Goal: Obtain resource: Download file/media

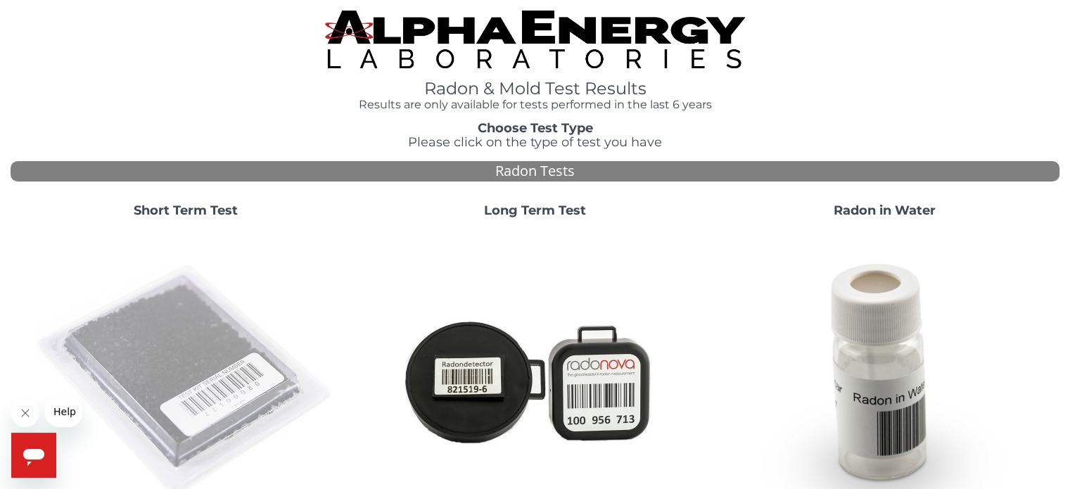
click at [146, 383] on img at bounding box center [185, 380] width 302 height 302
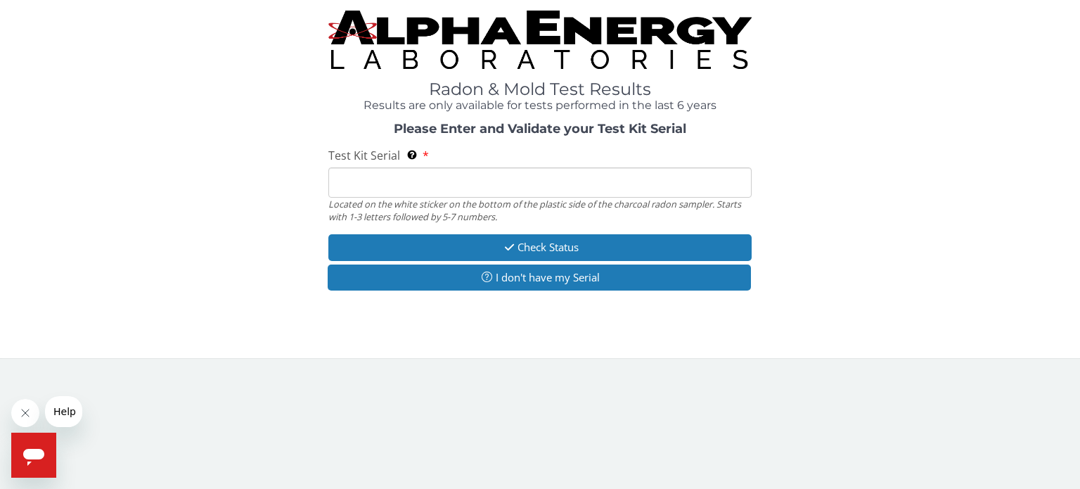
click at [340, 181] on input "Test Kit Serial Located on the white sticker on the bottom of the plastic side …" at bounding box center [539, 182] width 423 height 30
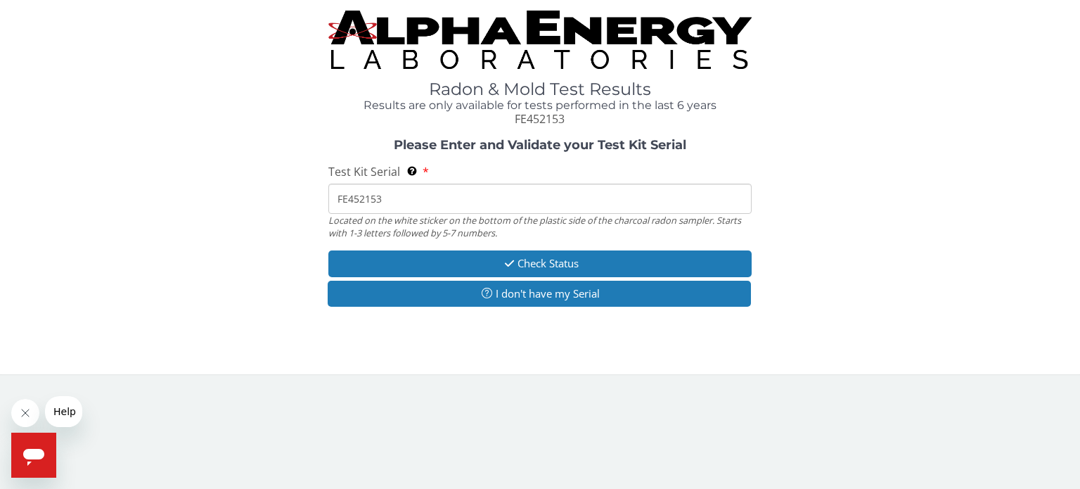
type input "FE452153"
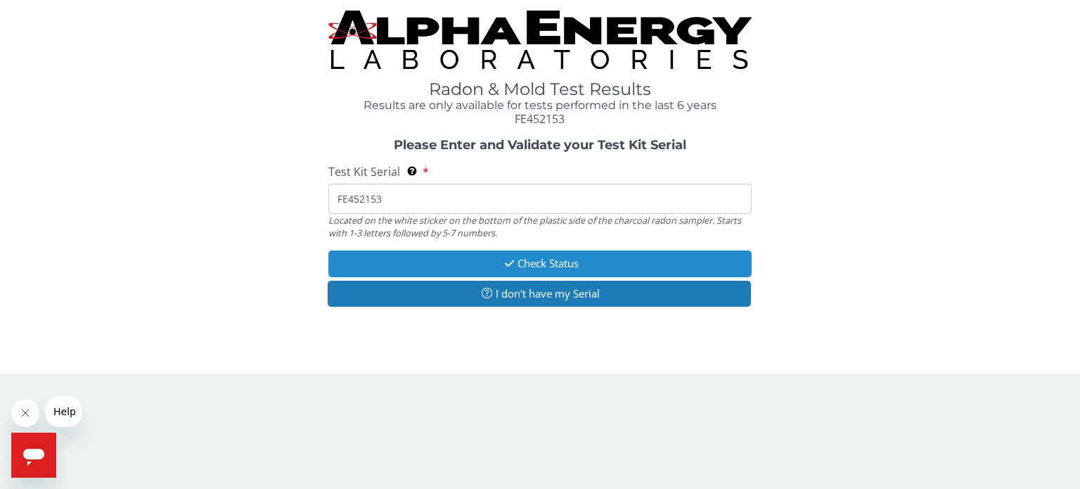
click at [522, 257] on button "Check Status" at bounding box center [539, 263] width 423 height 26
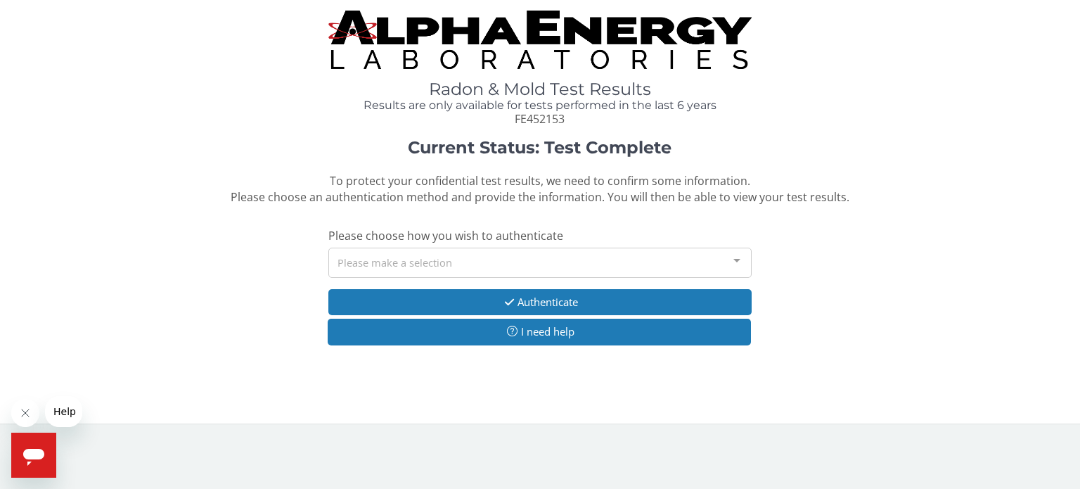
click at [735, 255] on div at bounding box center [737, 261] width 28 height 27
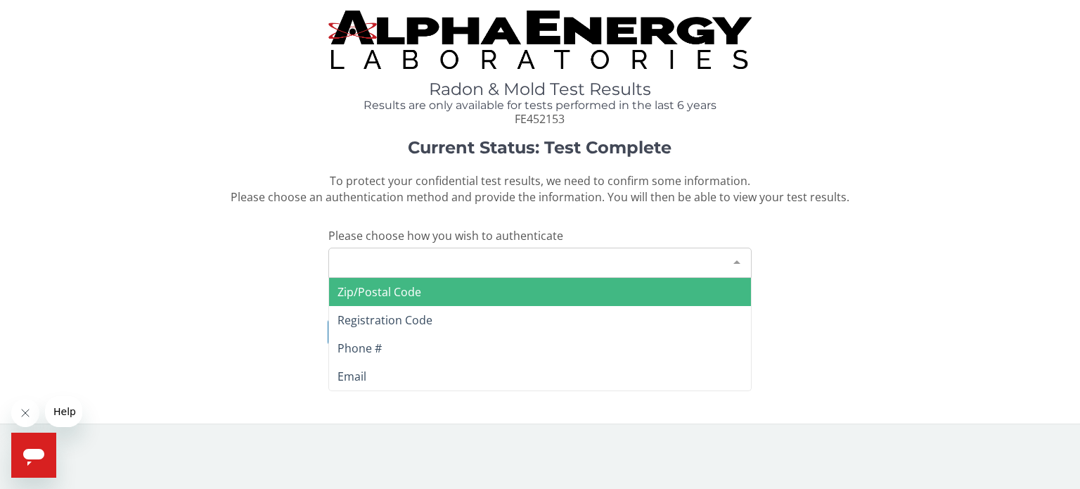
click at [386, 317] on span "Registration Code" at bounding box center [385, 319] width 95 height 15
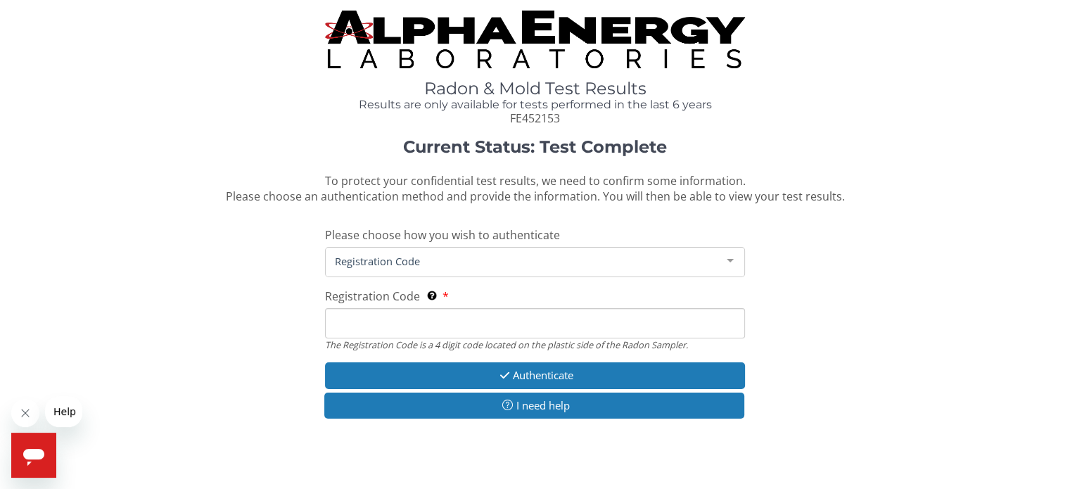
click at [354, 319] on input "Registration Code The Registration Code is a 4 digit code located on the plasti…" at bounding box center [534, 323] width 419 height 30
type input "F5FC"
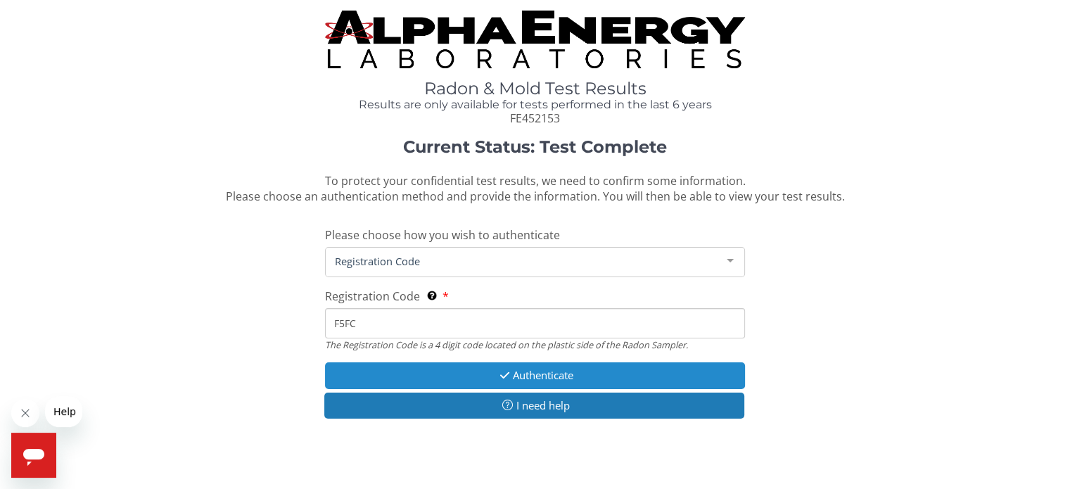
click at [477, 369] on button "Authenticate" at bounding box center [534, 375] width 419 height 26
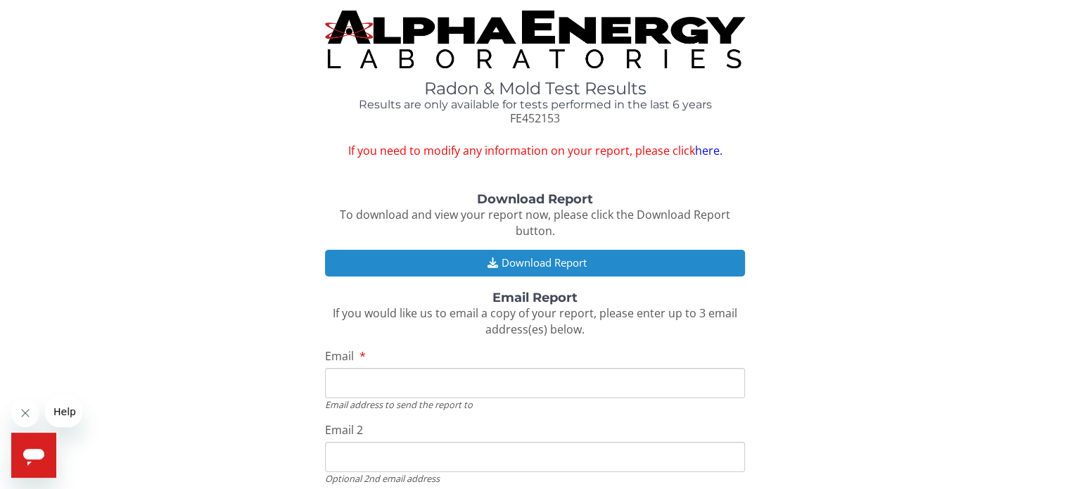
click at [565, 267] on button "Download Report" at bounding box center [534, 263] width 419 height 26
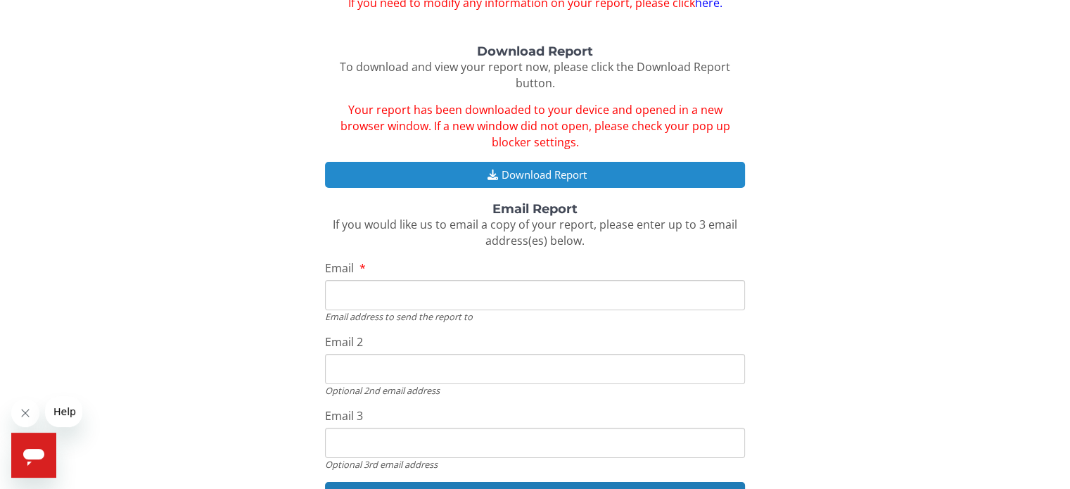
scroll to position [236, 0]
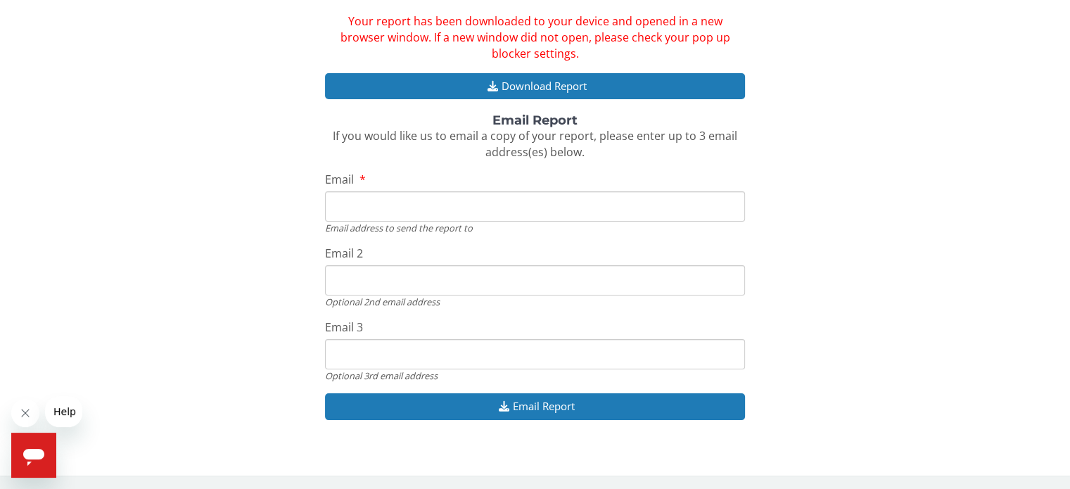
click at [25, 457] on icon "Open messaging window" at bounding box center [33, 457] width 21 height 17
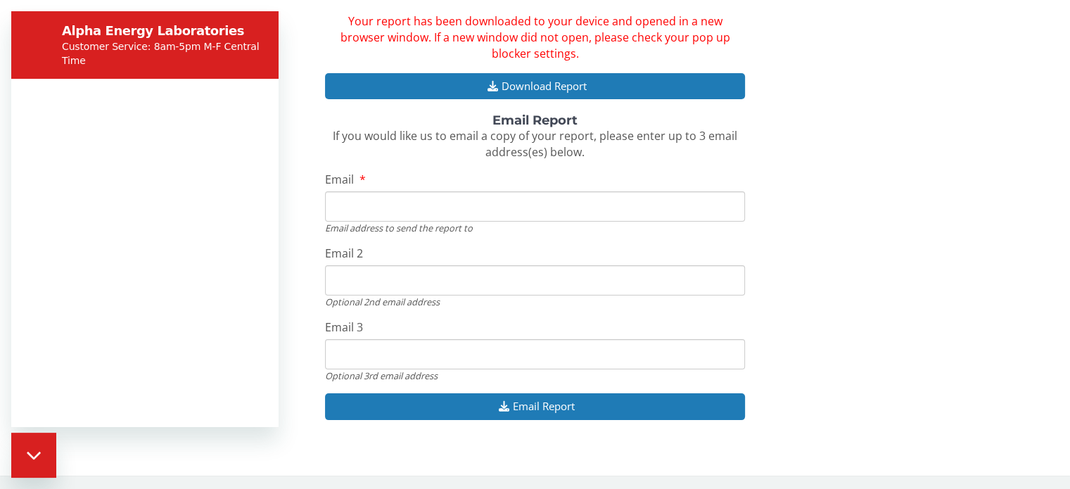
scroll to position [0, 0]
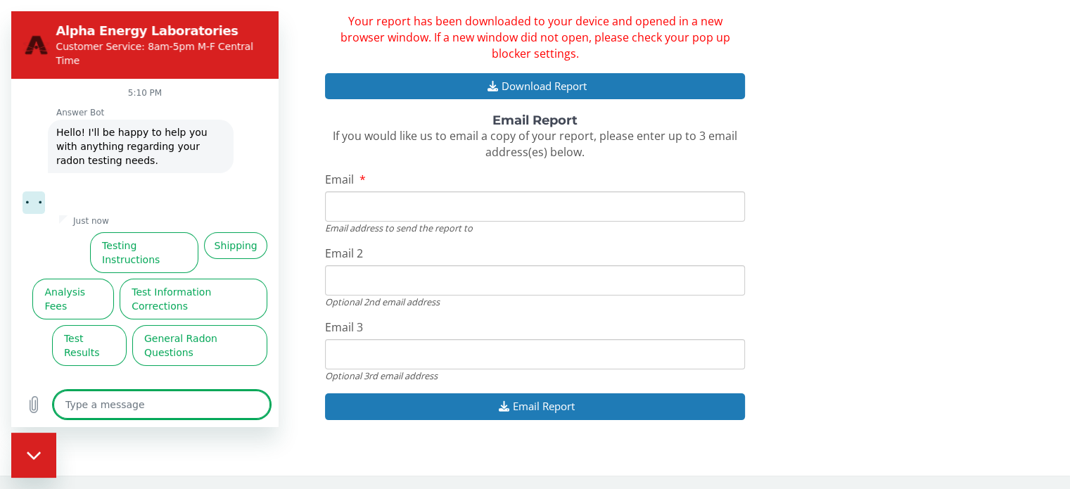
click at [39, 463] on div "Close messaging window" at bounding box center [34, 455] width 42 height 42
type textarea "x"
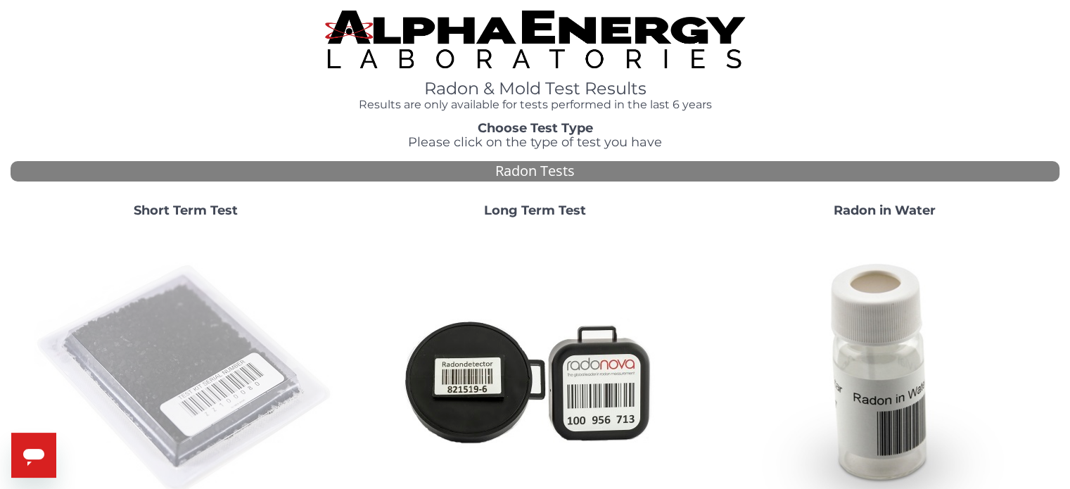
click at [132, 374] on img at bounding box center [185, 380] width 302 height 302
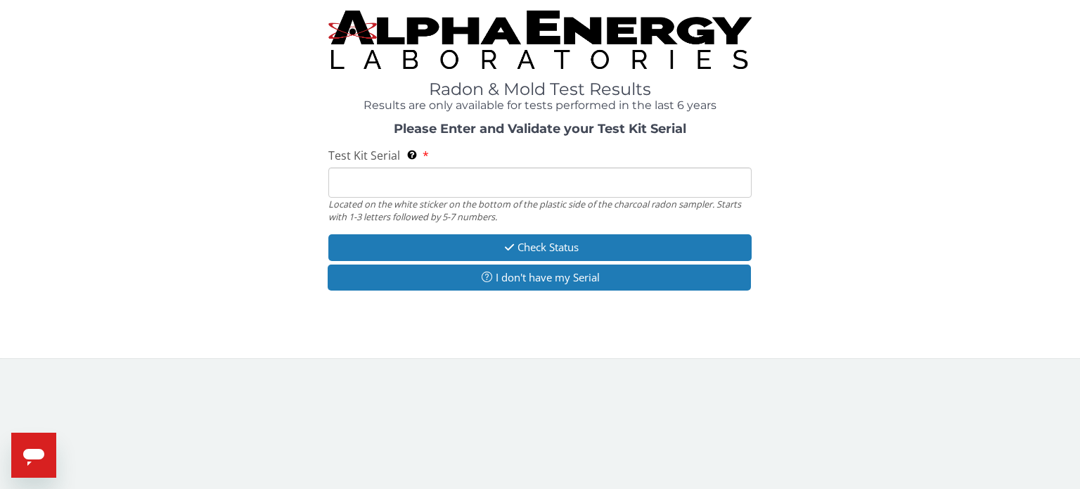
click at [362, 184] on input "Test Kit Serial Located on the white sticker on the bottom of the plastic side …" at bounding box center [539, 182] width 423 height 30
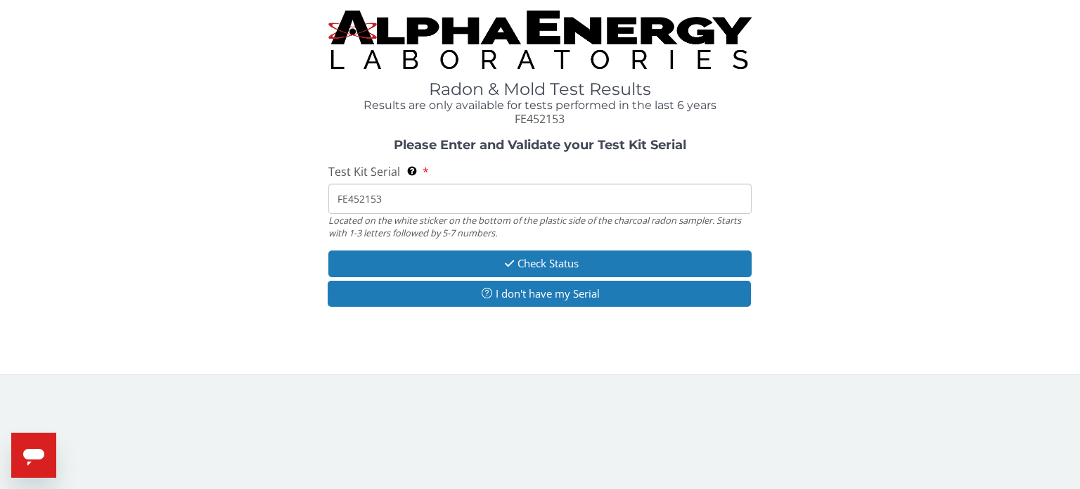
type input "FE452153"
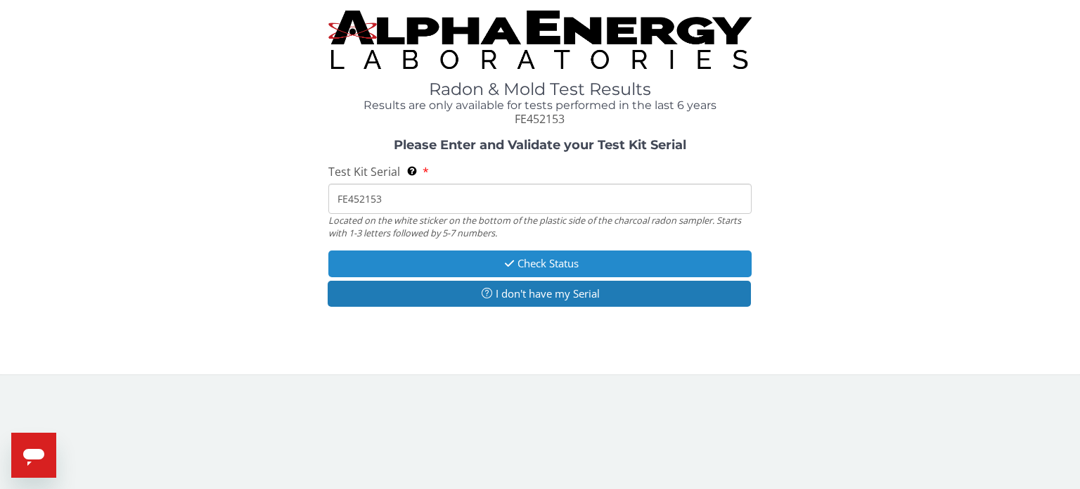
click at [539, 258] on button "Check Status" at bounding box center [539, 263] width 423 height 26
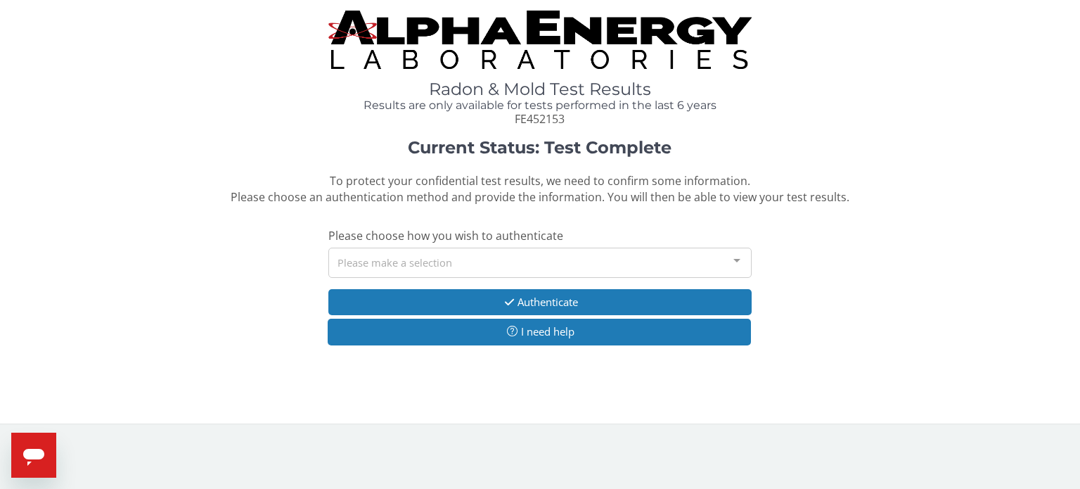
click at [740, 259] on div at bounding box center [737, 261] width 28 height 27
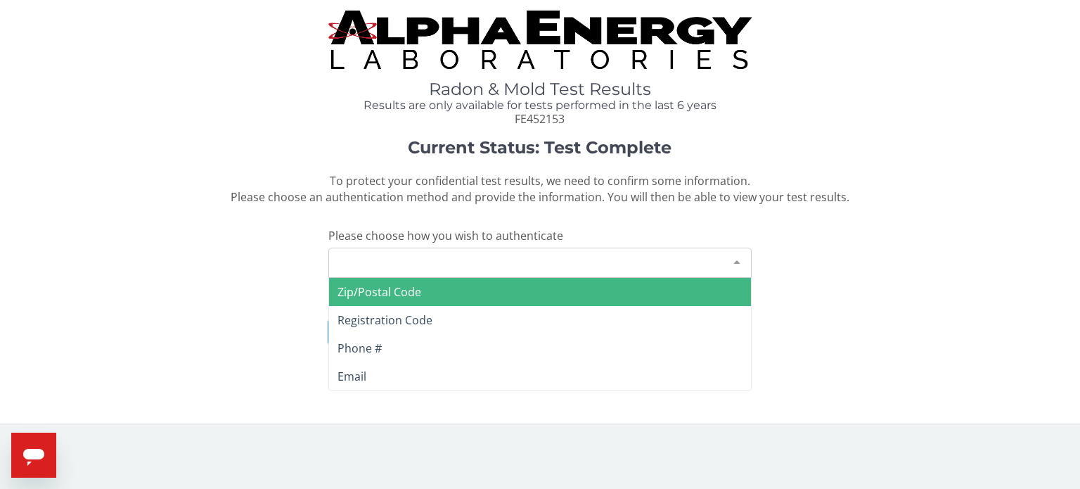
click at [418, 322] on span "Registration Code" at bounding box center [385, 319] width 95 height 15
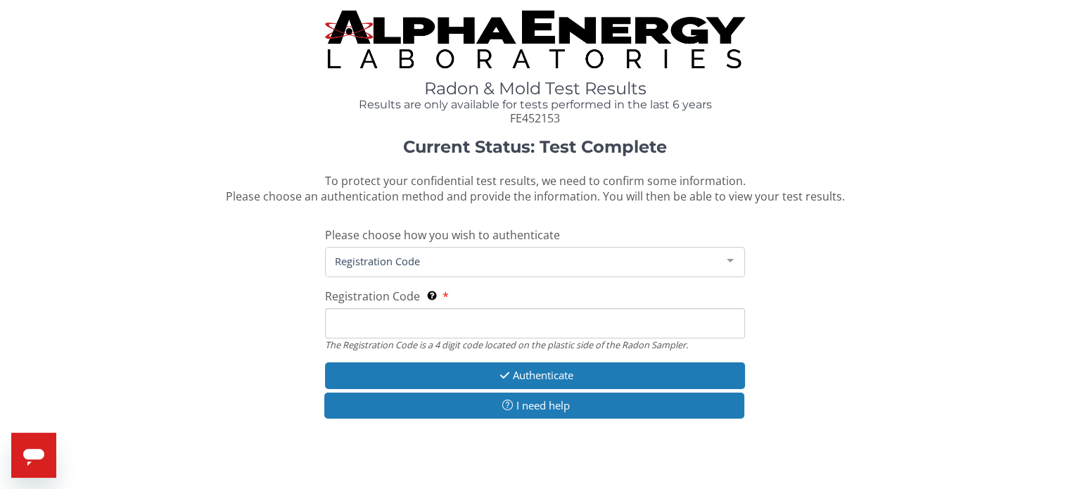
click at [352, 323] on input "Registration Code The Registration Code is a 4 digit code located on the plasti…" at bounding box center [534, 323] width 419 height 30
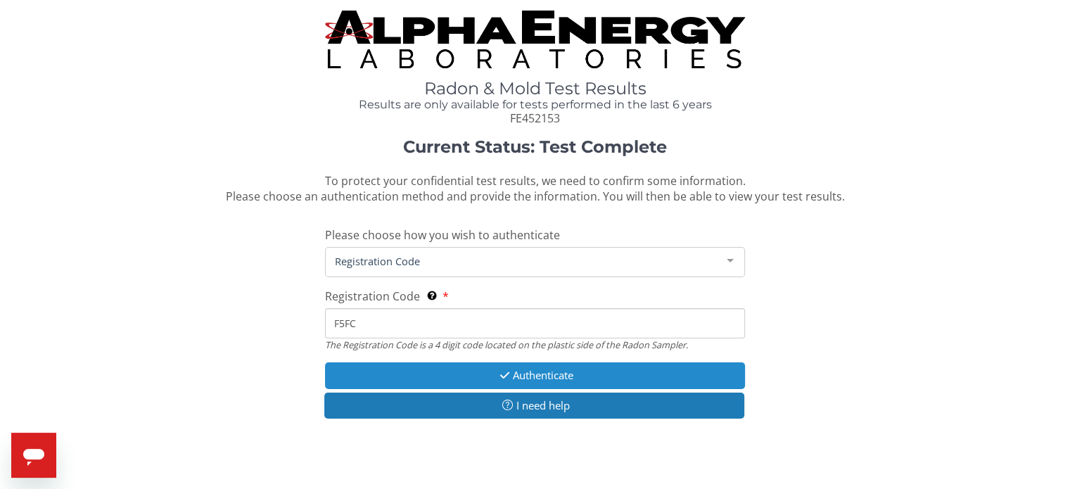
type input "F5FC"
click at [539, 377] on button "Authenticate" at bounding box center [534, 375] width 419 height 26
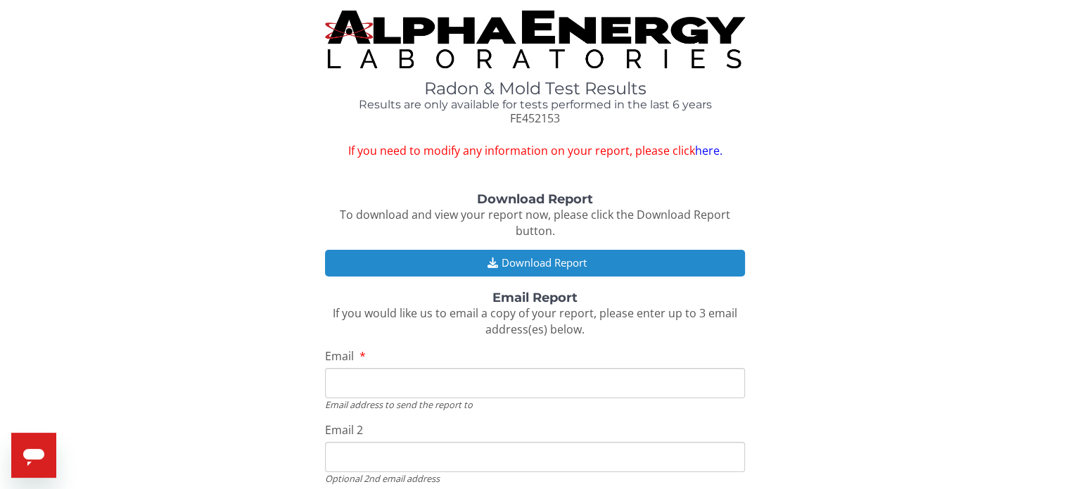
click at [551, 264] on button "Download Report" at bounding box center [534, 263] width 419 height 26
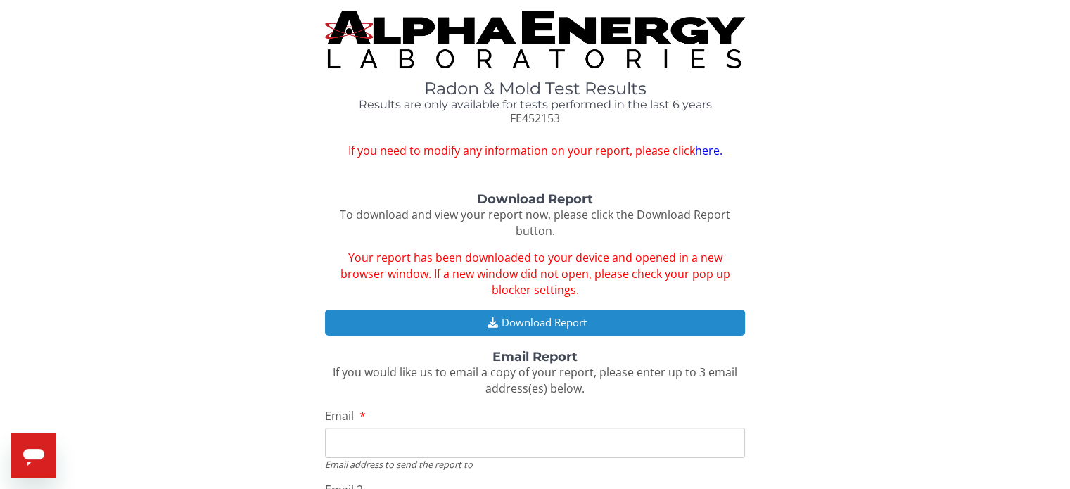
click at [616, 330] on button "Download Report" at bounding box center [534, 322] width 419 height 26
